Goal: Information Seeking & Learning: Check status

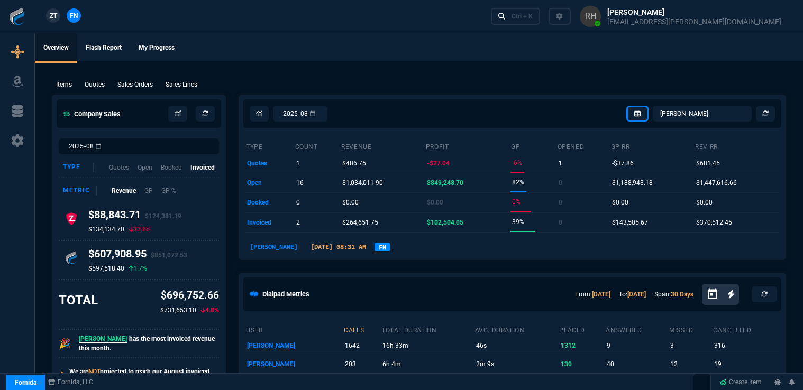
select select "16: [PERSON_NAME]"
click at [127, 84] on p "Sales Orders" at bounding box center [134, 85] width 35 height 10
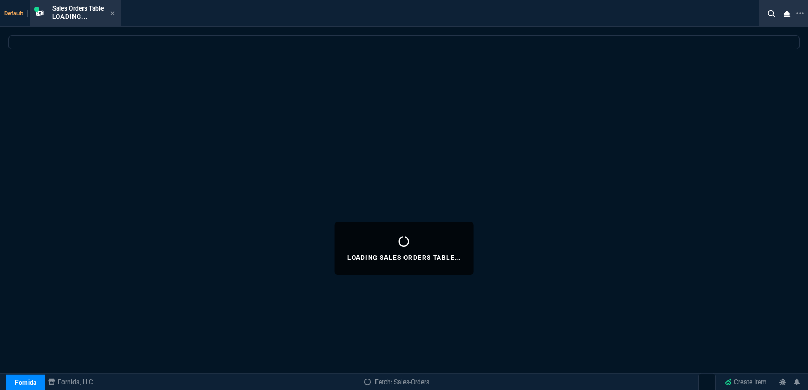
select select
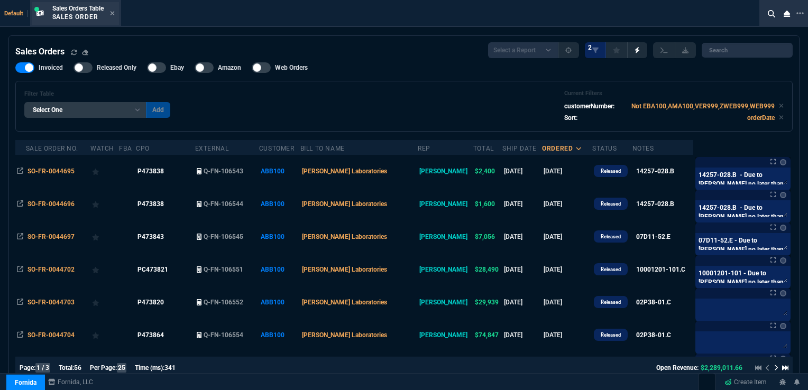
click at [118, 14] on div "Sales Orders Table Sales Order" at bounding box center [75, 13] width 87 height 23
click at [115, 15] on icon at bounding box center [112, 13] width 5 height 6
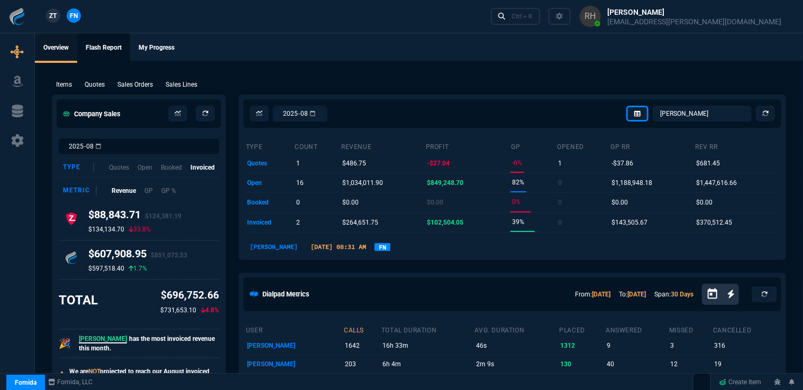
click at [98, 54] on link "Flash Report" at bounding box center [103, 48] width 53 height 30
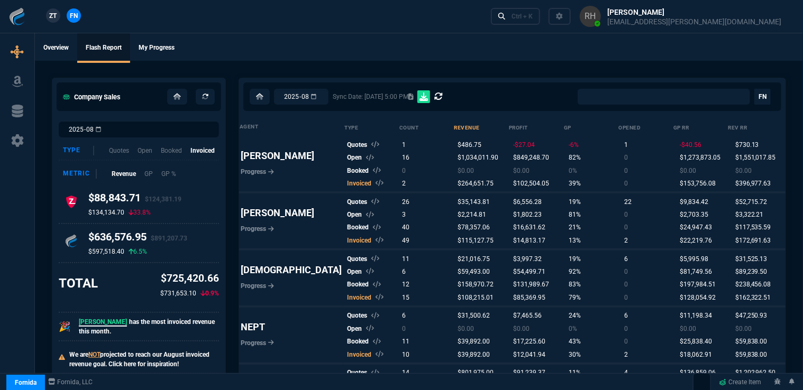
select select "0:"
click at [328, 98] on input "2025-08" at bounding box center [301, 97] width 54 height 16
type input "2025-07"
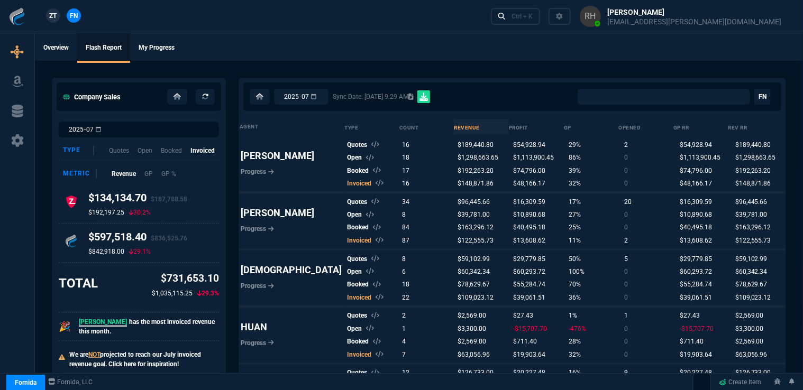
select select "0:"
click at [328, 98] on input "2025-07" at bounding box center [301, 97] width 54 height 16
type input "2025-06"
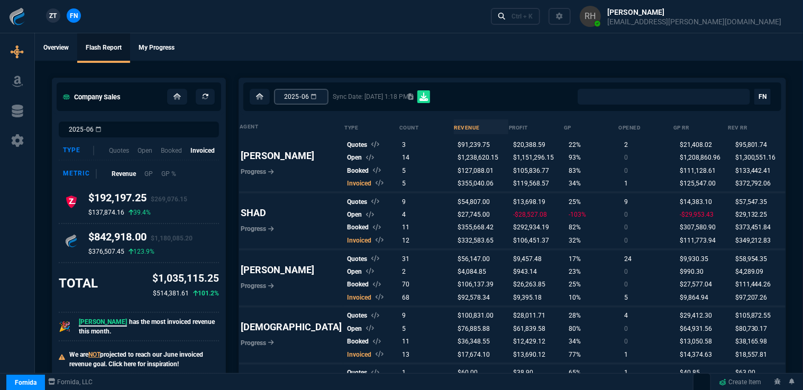
select select "0:"
click at [328, 101] on input "2025-06" at bounding box center [301, 97] width 54 height 16
click at [328, 97] on input "2025-06" at bounding box center [301, 97] width 54 height 16
type input "2025-05"
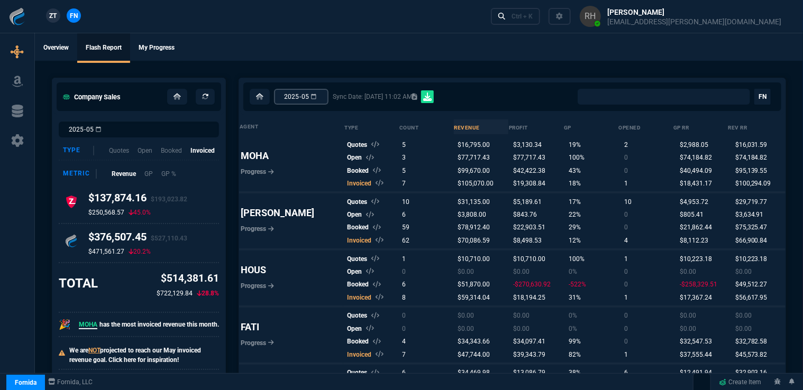
select select "0:"
click at [328, 96] on input "2025-05" at bounding box center [301, 97] width 54 height 16
type input "2025-04"
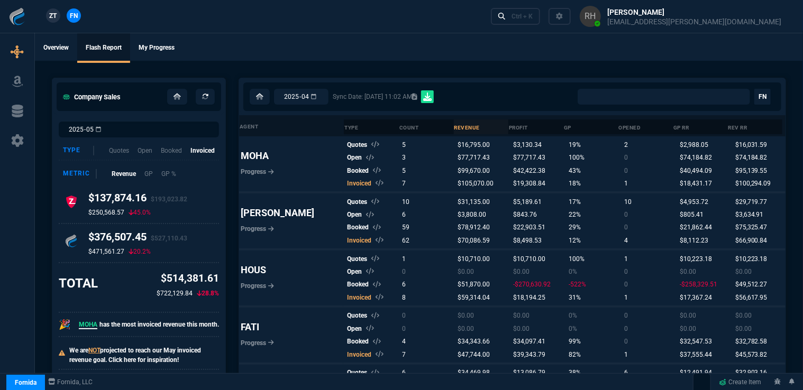
type input "2025-04"
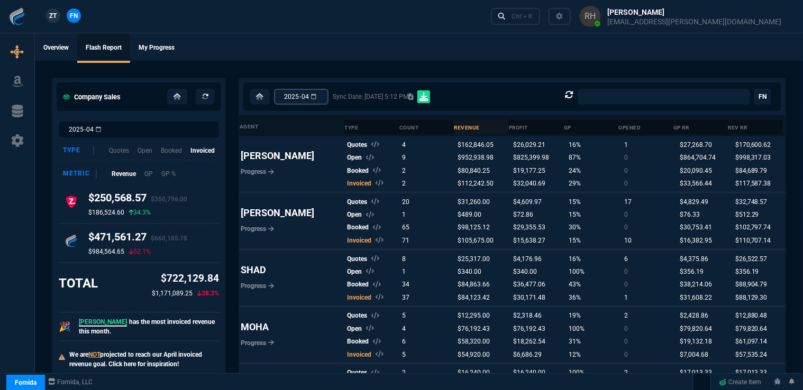
select select "0:"
click at [328, 96] on input "2025-04" at bounding box center [301, 97] width 54 height 16
type input "2025-03"
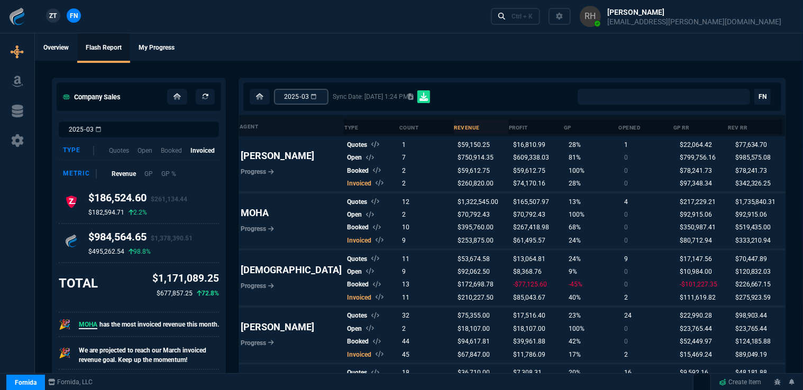
select select "0:"
click at [328, 97] on input "2025-03" at bounding box center [301, 97] width 54 height 16
type input "2025-02"
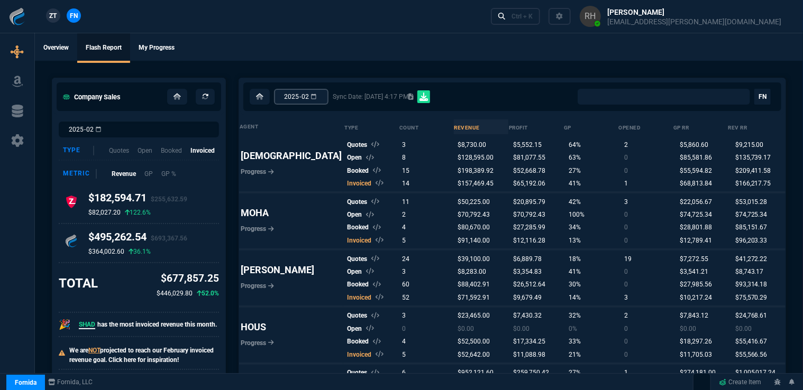
select select "0:"
click at [328, 95] on input "2025-02" at bounding box center [301, 97] width 54 height 16
type input "2025-01"
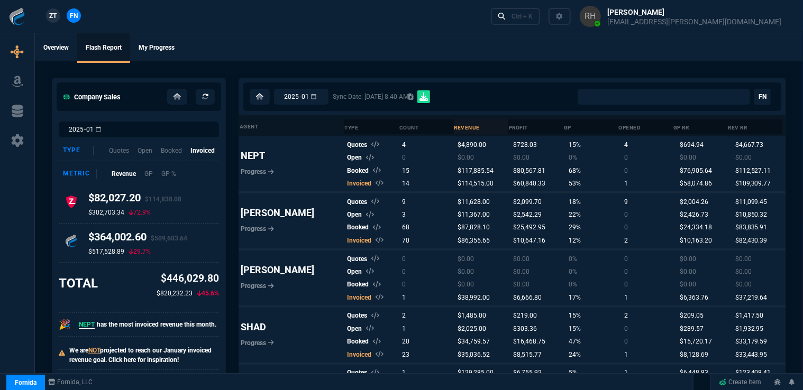
select select "0:"
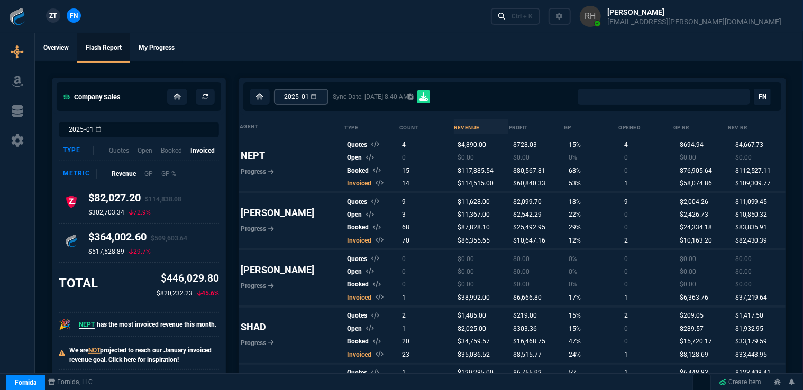
click at [328, 99] on input "2025-01" at bounding box center [301, 97] width 54 height 16
type input "2025-08"
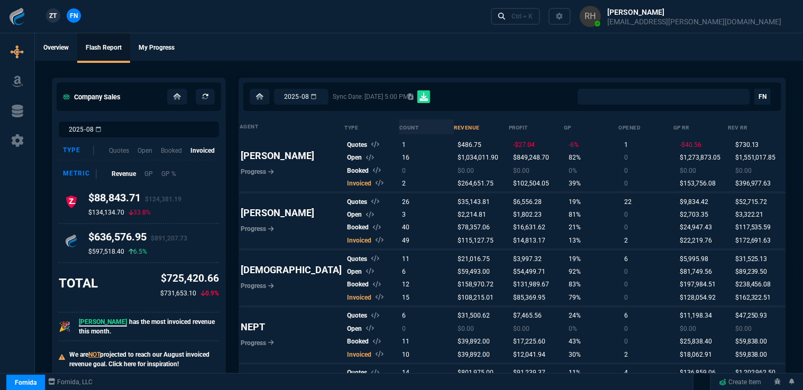
select select "0:"
